Goal: Task Accomplishment & Management: Complete application form

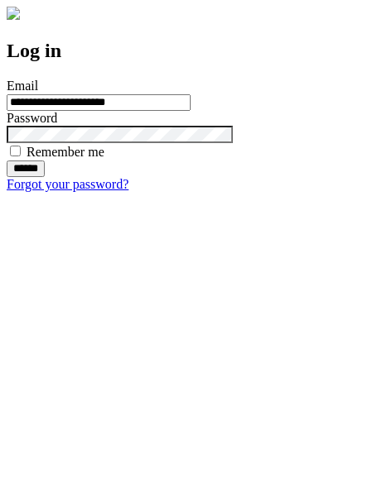
type input "**********"
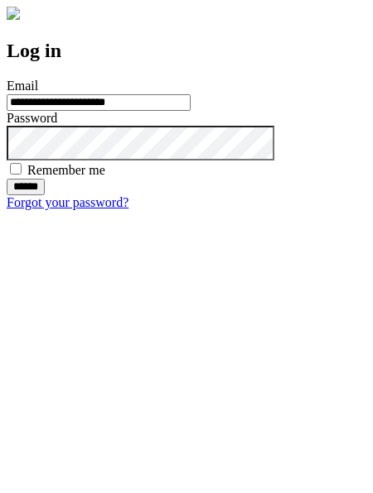
click at [45, 195] on input "******" at bounding box center [26, 187] width 38 height 17
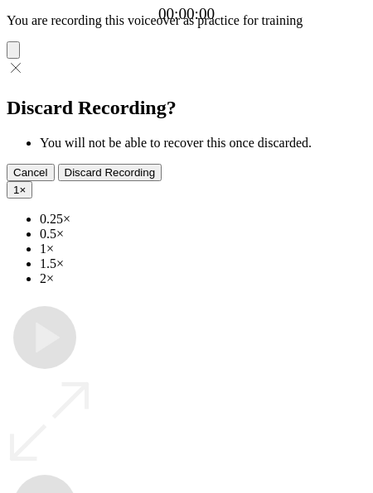
type input "**********"
